Goal: Information Seeking & Learning: Learn about a topic

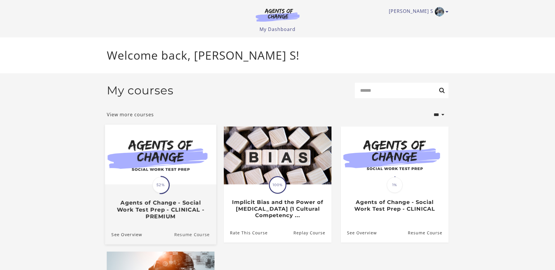
click at [187, 233] on link "Resume Course" at bounding box center [195, 235] width 42 height 20
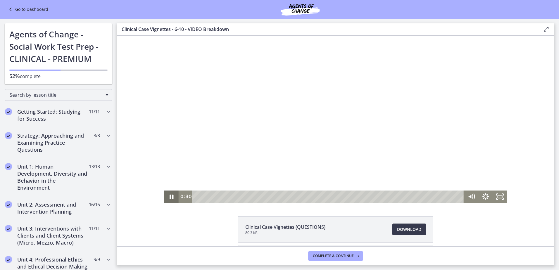
click at [170, 197] on icon "Pause" at bounding box center [171, 197] width 14 height 12
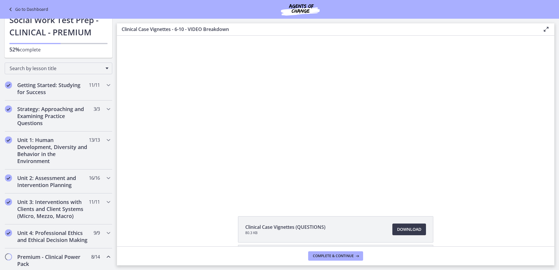
scroll to position [43, 0]
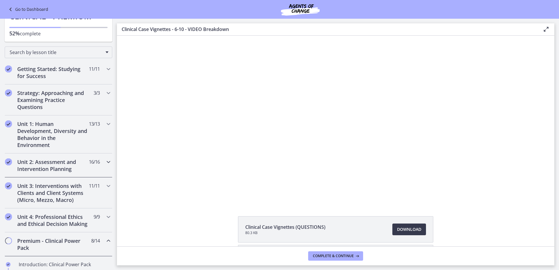
click at [105, 163] on icon "Chapters" at bounding box center [108, 161] width 7 height 7
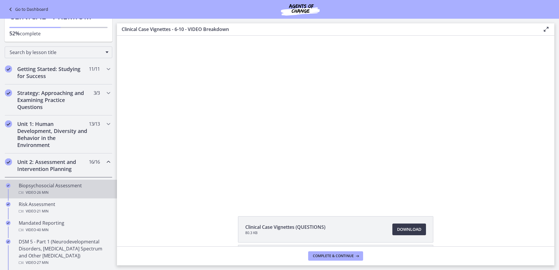
click at [61, 185] on div "Biopsychosocial Assessment Video · 26 min" at bounding box center [64, 189] width 91 height 14
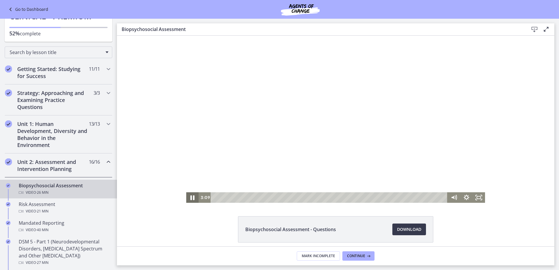
click at [188, 199] on icon "Pause" at bounding box center [192, 197] width 15 height 13
click at [175, 234] on div "Biopsychosocial Assessment - Questions Download Opens in a new window" at bounding box center [335, 243] width 437 height 54
click at [146, 261] on footer "Mark Incomplete Continue" at bounding box center [335, 255] width 437 height 19
